Goal: Information Seeking & Learning: Learn about a topic

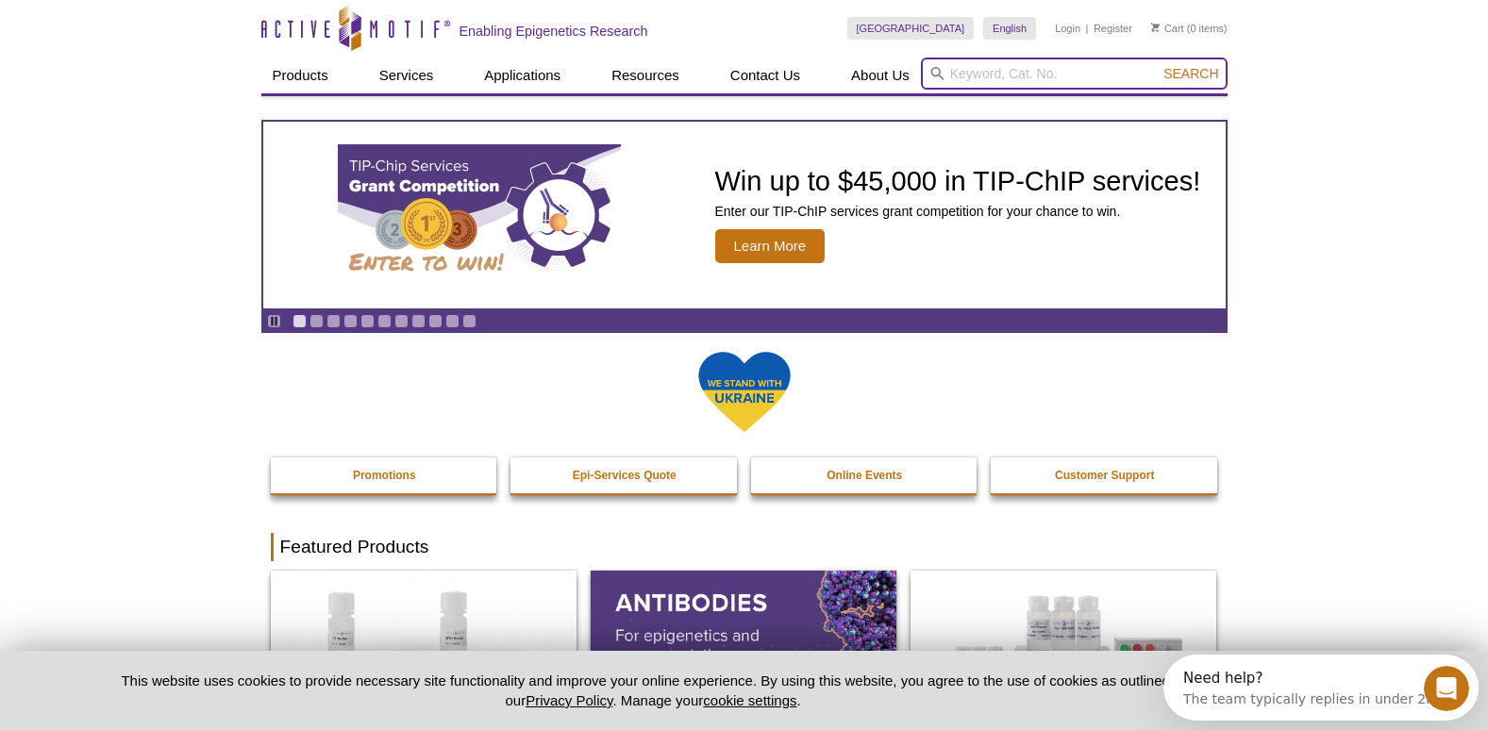
click at [1025, 76] on input "search" at bounding box center [1074, 74] width 307 height 32
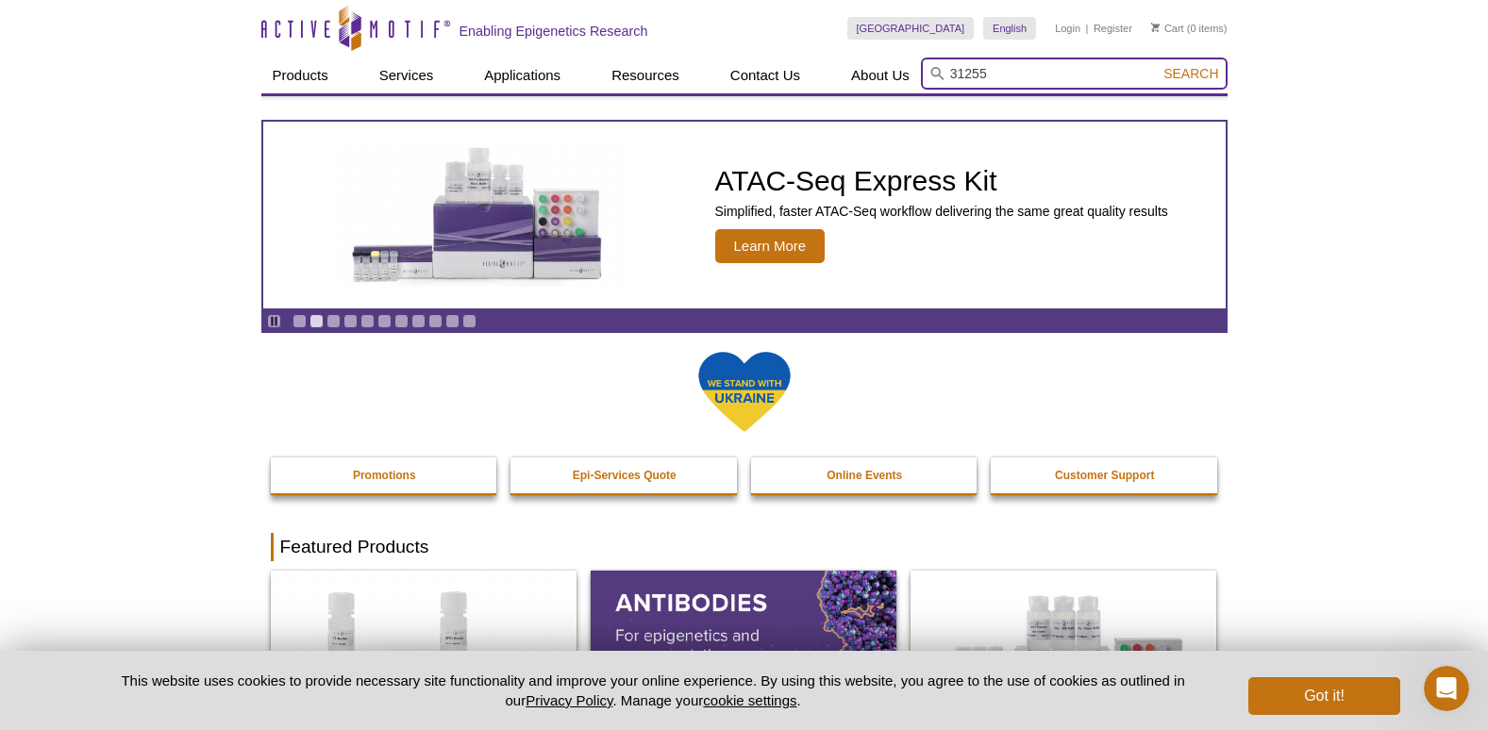
type input "31255"
click at [1158, 65] on button "Search" at bounding box center [1191, 73] width 66 height 17
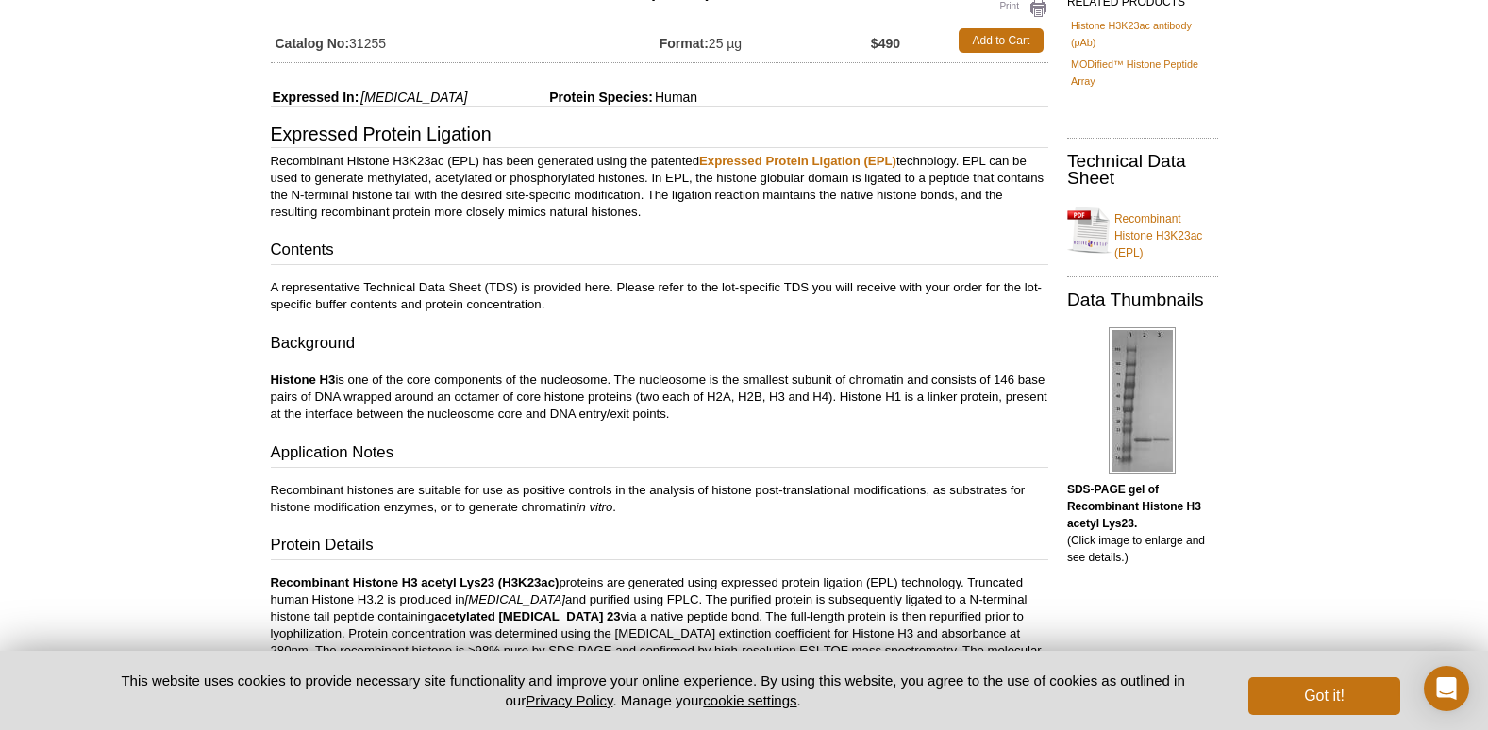
scroll to position [189, 0]
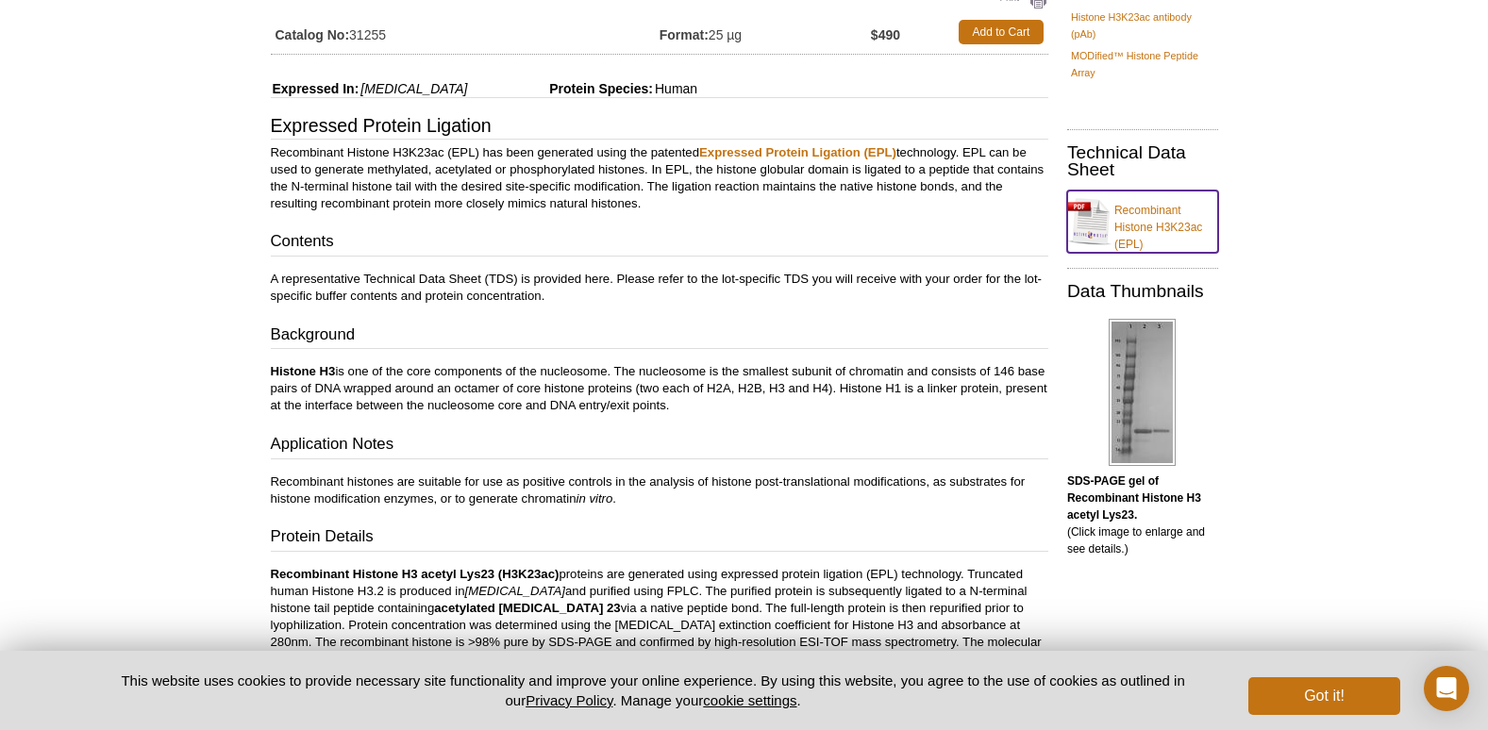
click at [1163, 212] on link "Recombinant Histone H3K23ac (EPL)" at bounding box center [1142, 222] width 151 height 62
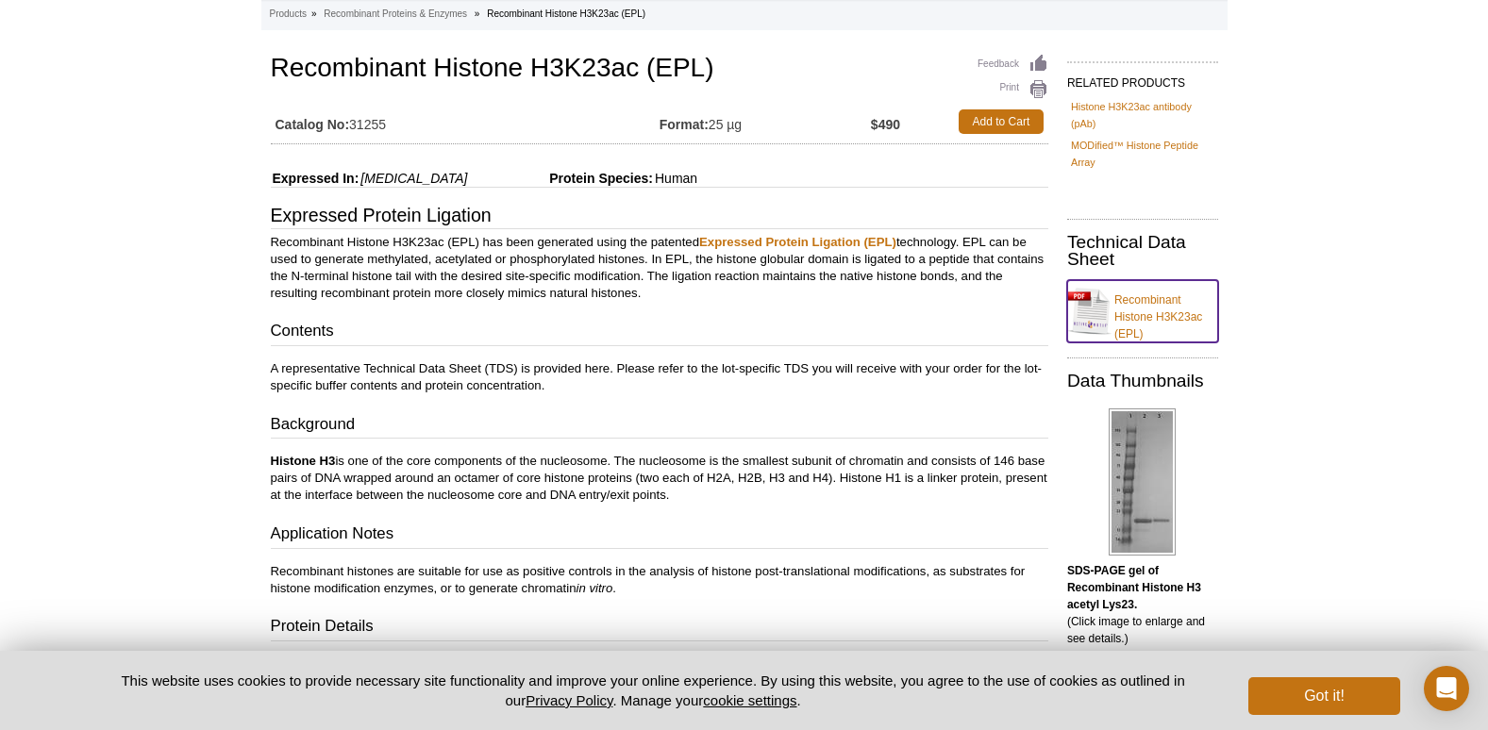
scroll to position [0, 0]
